Goal: Complete application form

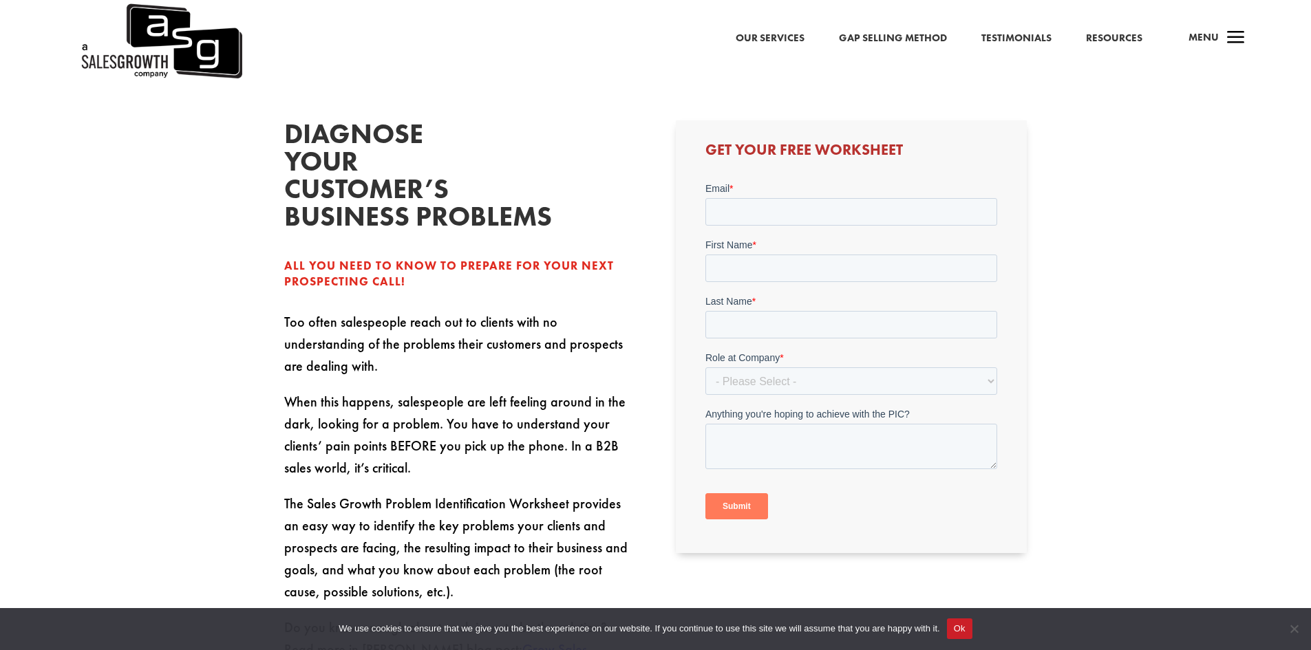
scroll to position [413, 0]
click at [759, 208] on input "Email *" at bounding box center [851, 211] width 292 height 28
type input "[PERSON_NAME][EMAIL_ADDRESS][DOMAIN_NAME]"
click at [838, 268] on input "First Name *" at bounding box center [851, 267] width 292 height 28
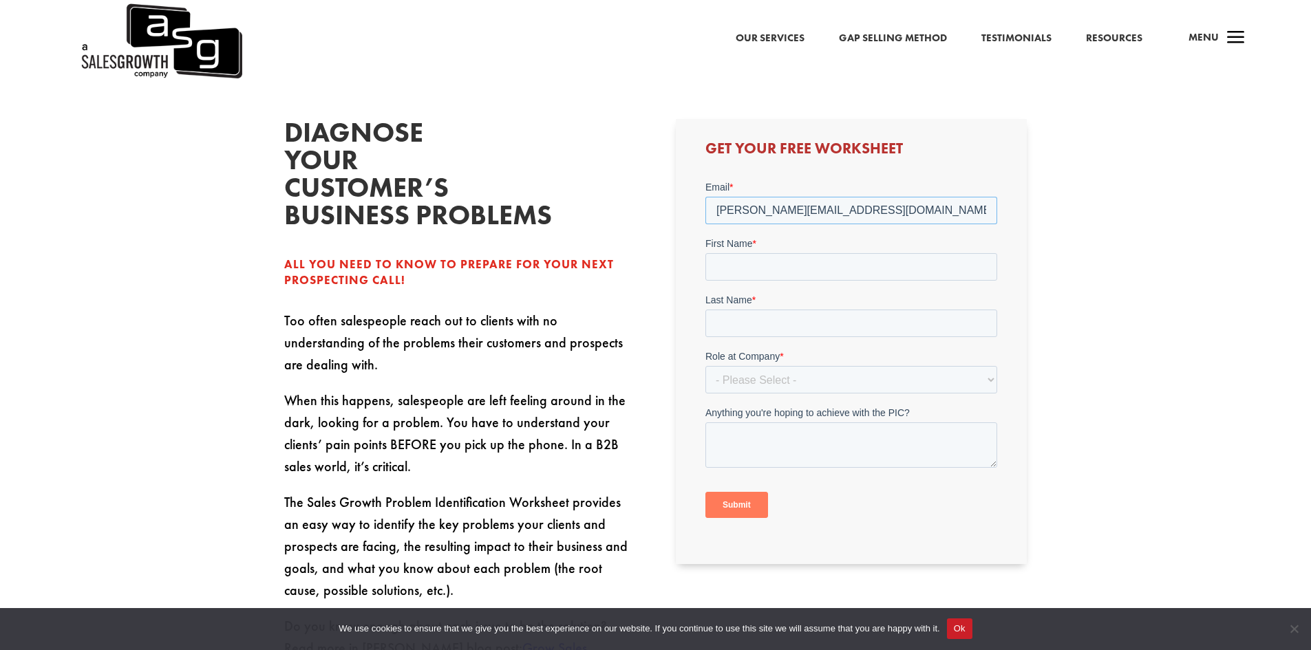
click at [859, 211] on input "[PERSON_NAME][EMAIL_ADDRESS][DOMAIN_NAME]" at bounding box center [851, 211] width 292 height 28
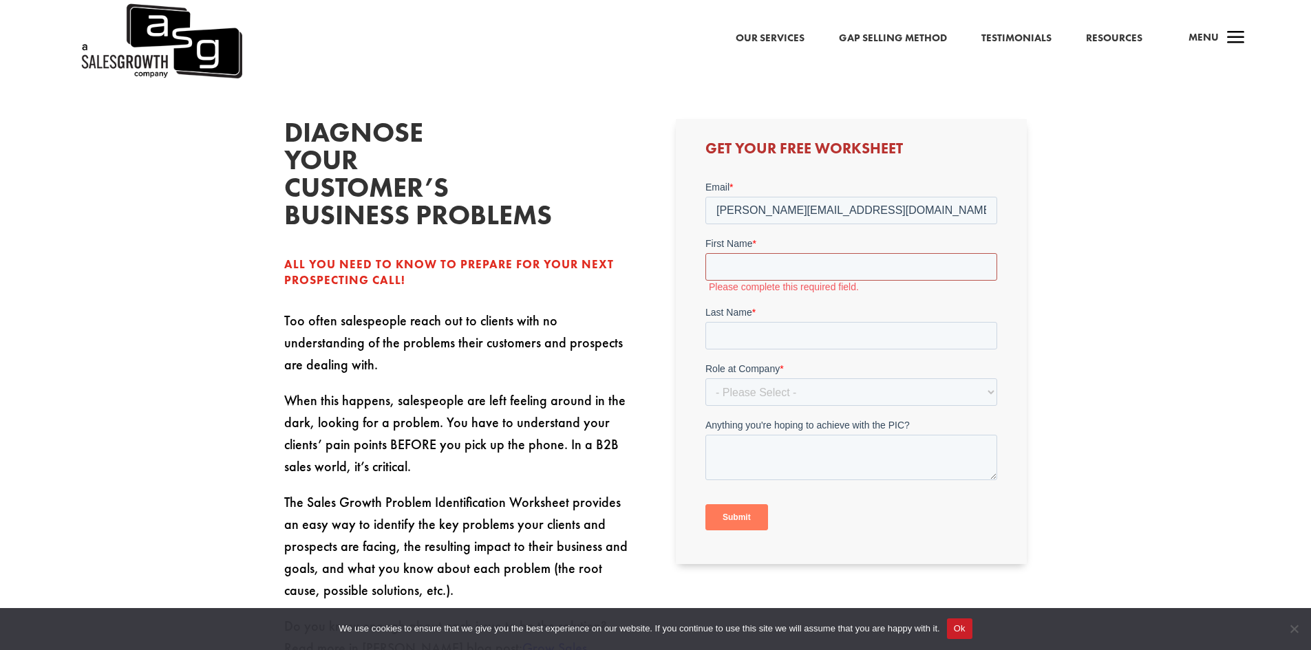
click at [821, 260] on input "First Name *" at bounding box center [851, 267] width 292 height 28
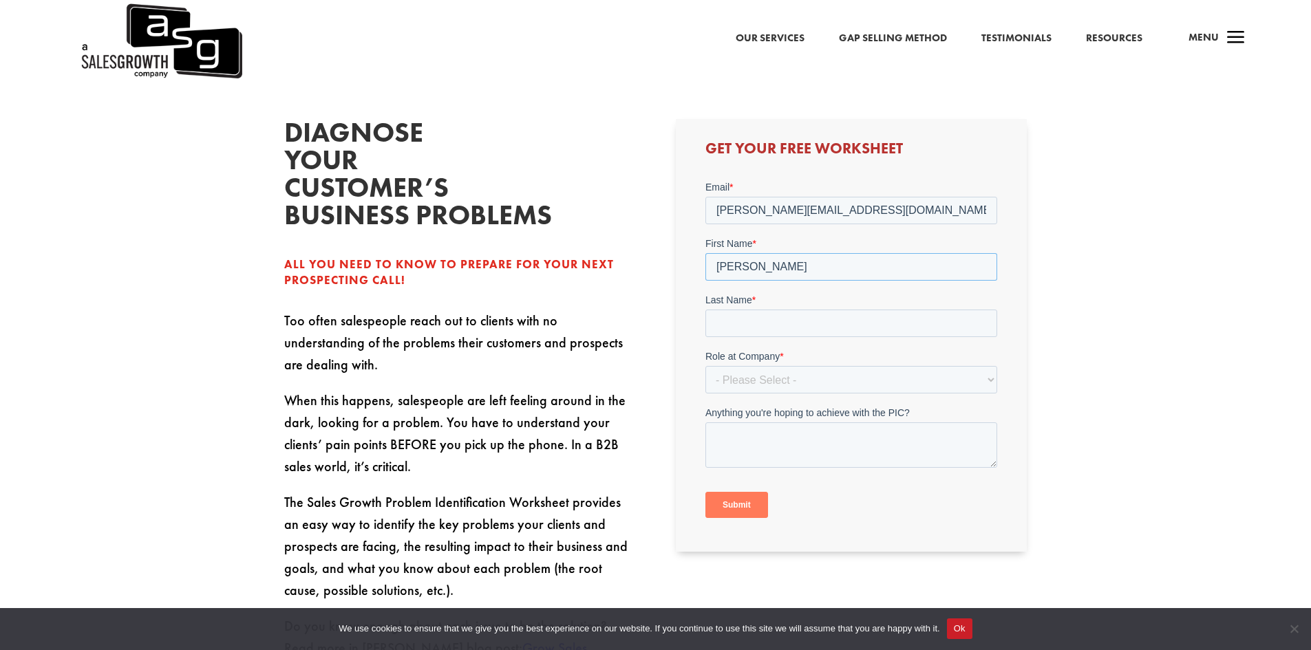
type input "[PERSON_NAME]"
type input "Dankic"
click at [815, 388] on select "- Please Select - C-Level (CRO, CSO, etc) Senior Leadership (VP of Sales, VP of…" at bounding box center [851, 380] width 292 height 28
select select "Individual Contributor (AE, SDR, CSM, etc)"
click at [705, 366] on select "- Please Select - C-Level (CRO, CSO, etc) Senior Leadership (VP of Sales, VP of…" at bounding box center [851, 380] width 292 height 28
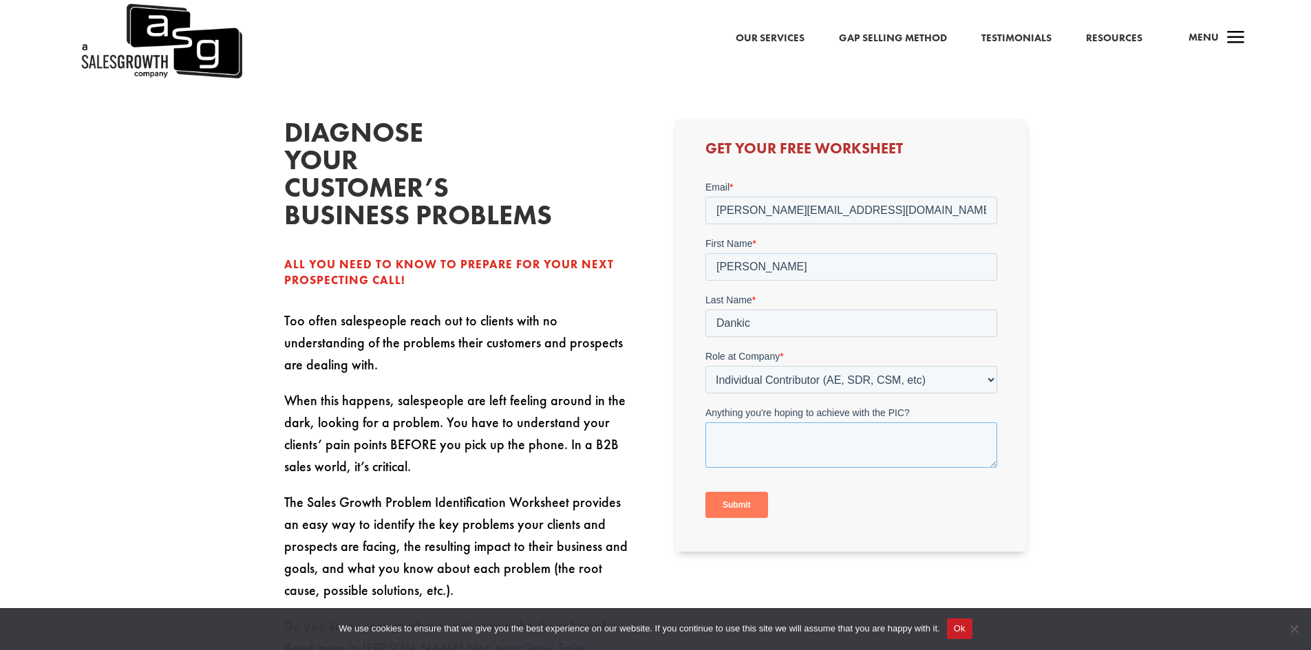
click at [801, 455] on textarea "Anything you're hoping to achieve with the PIC?" at bounding box center [851, 444] width 292 height 45
click at [808, 433] on textarea "Anything you're hoping to achieve with the PIC?" at bounding box center [851, 444] width 292 height 45
click at [799, 433] on textarea "Anything you're hoping to achieve with the PIC?" at bounding box center [851, 444] width 292 height 45
click at [795, 431] on textarea "Anything you're hoping to achieve with the PIC?" at bounding box center [851, 444] width 292 height 45
click at [815, 431] on textarea "Anything you're hoping to achieve with the PIC?" at bounding box center [851, 444] width 292 height 45
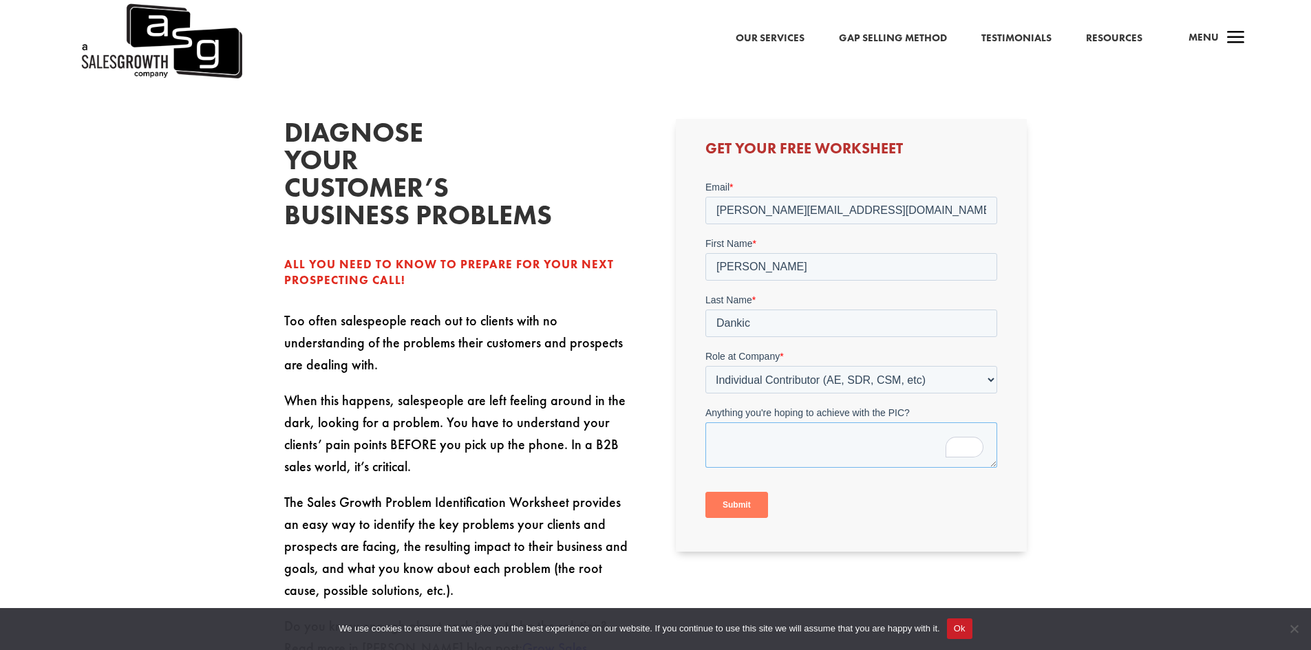
click at [829, 431] on textarea "Anything you're hoping to achieve with the PIC?" at bounding box center [851, 444] width 292 height 45
click at [819, 431] on textarea "Anything you're hoping to achieve with the PIC?" at bounding box center [851, 444] width 292 height 45
click at [805, 431] on textarea "Anything you're hoping to achieve with the PIC?" at bounding box center [851, 444] width 292 height 45
click at [799, 431] on textarea "Anything you're hoping to achieve with the PIC?" at bounding box center [851, 444] width 292 height 45
click at [790, 438] on textarea "Anything you're hoping to achieve with the PIC?" at bounding box center [851, 444] width 292 height 45
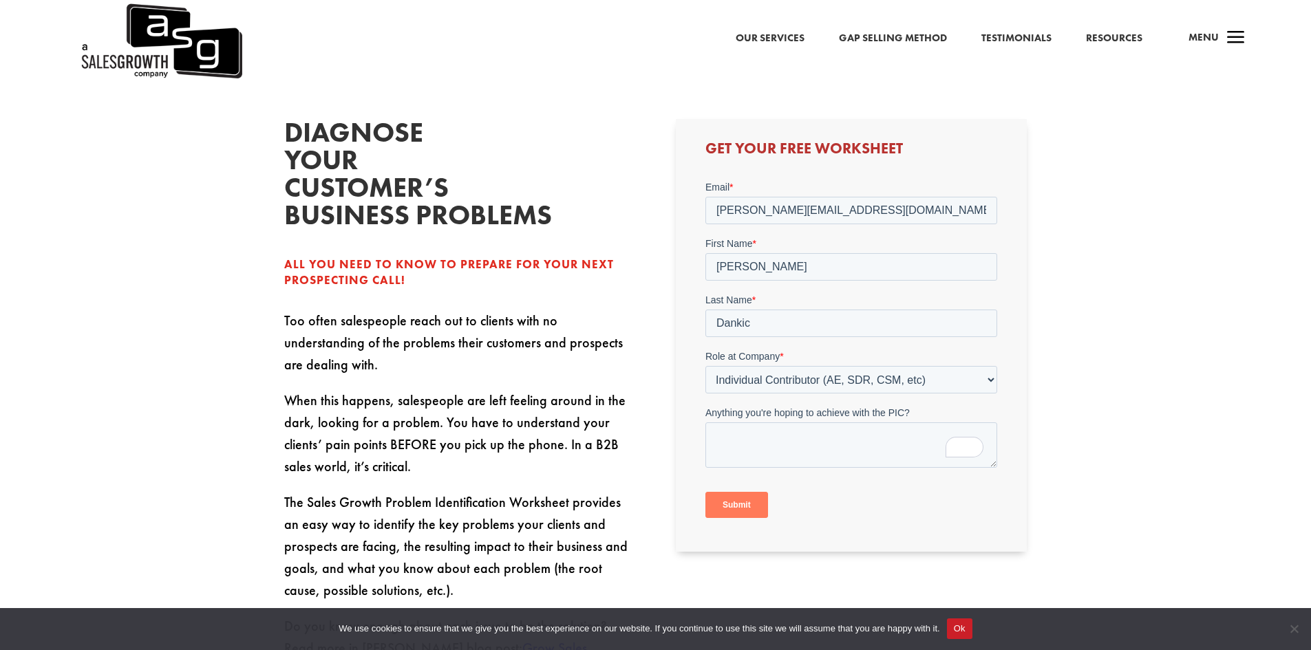
click at [755, 498] on input "Submit" at bounding box center [736, 505] width 63 height 26
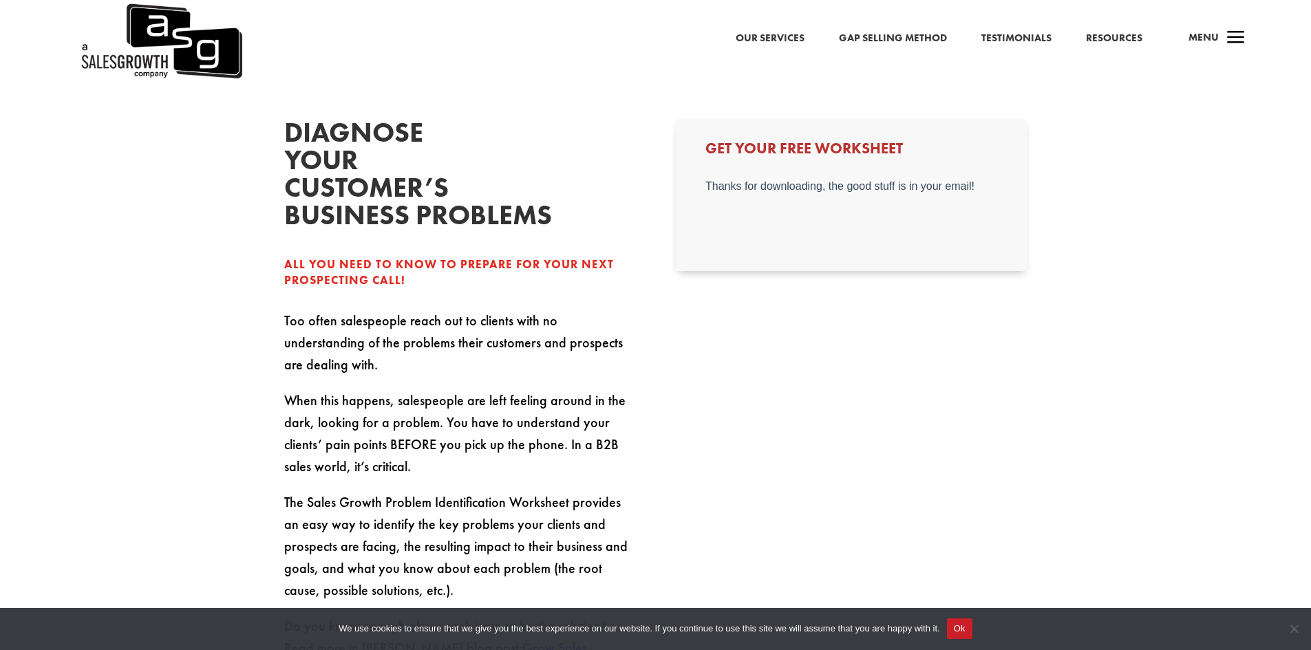
click at [576, 144] on div "Diagnose your customer’s business problems All you need to know to prepare for …" at bounding box center [459, 400] width 351 height 562
click at [590, 107] on div "Diagnose your customer’s business problems All you need to know to prepare for …" at bounding box center [655, 399] width 743 height 599
click at [578, 136] on div "Diagnose your customer’s business problems All you need to know to prepare for …" at bounding box center [459, 400] width 351 height 562
click at [588, 120] on div "Diagnose your customer’s business problems All you need to know to prepare for …" at bounding box center [655, 399] width 743 height 599
click at [592, 110] on div "Diagnose your customer’s business problems All you need to know to prepare for …" at bounding box center [655, 399] width 743 height 599
